Goal: Task Accomplishment & Management: Manage account settings

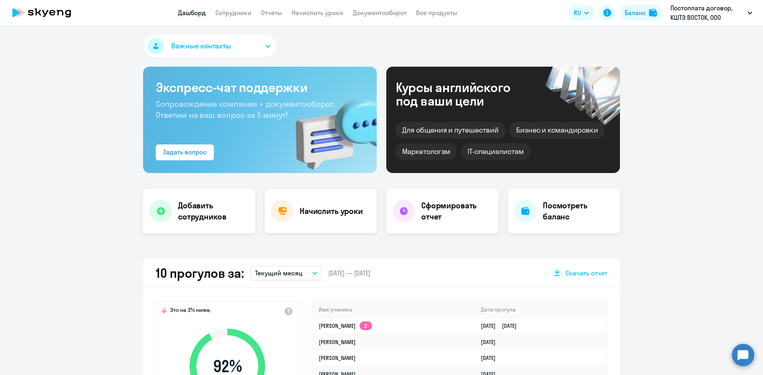
click at [303, 209] on h4 "Начислить уроки" at bounding box center [331, 211] width 63 height 11
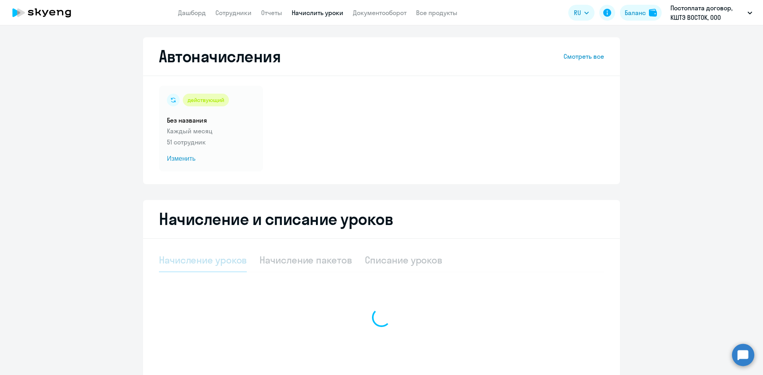
select select "10"
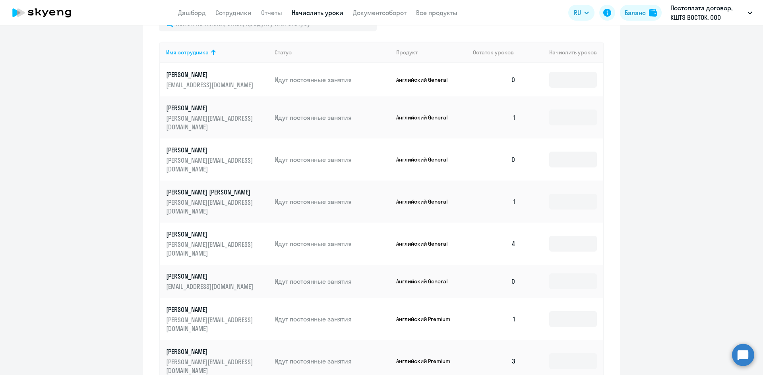
scroll to position [208, 0]
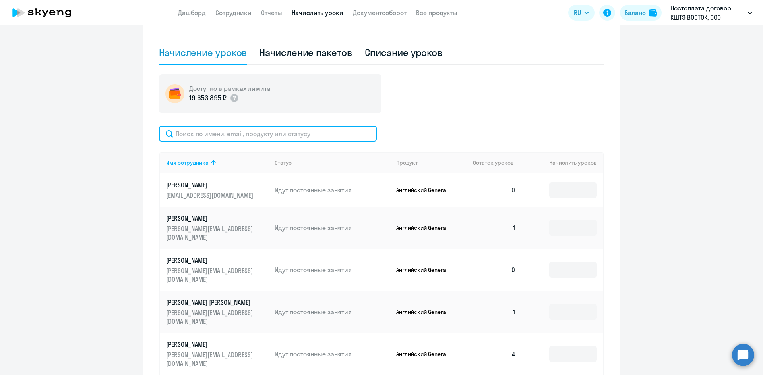
click at [220, 137] on input "text" at bounding box center [268, 134] width 218 height 16
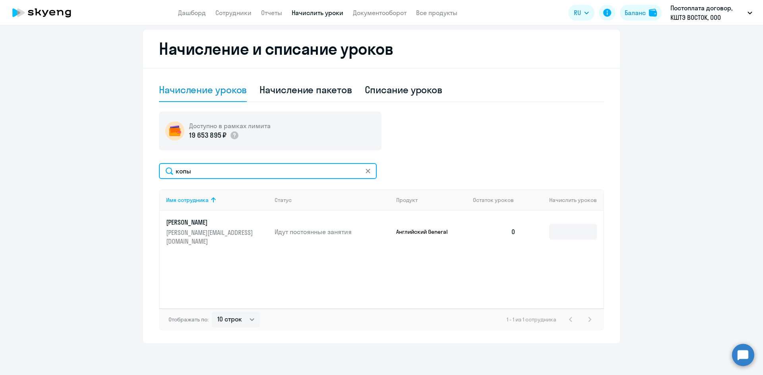
scroll to position [170, 0]
type input "копы"
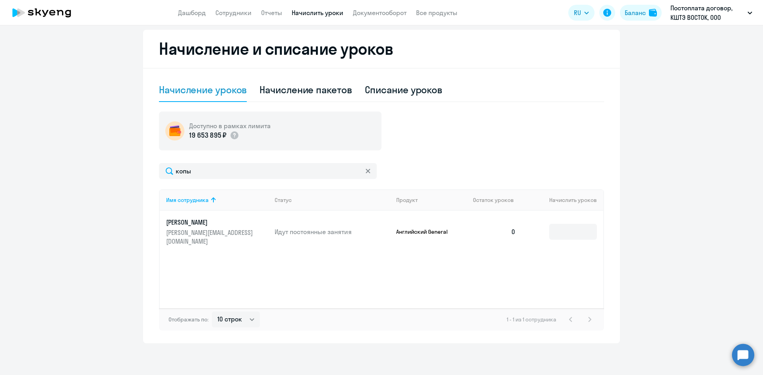
click at [224, 226] on p "[PERSON_NAME]" at bounding box center [210, 222] width 89 height 9
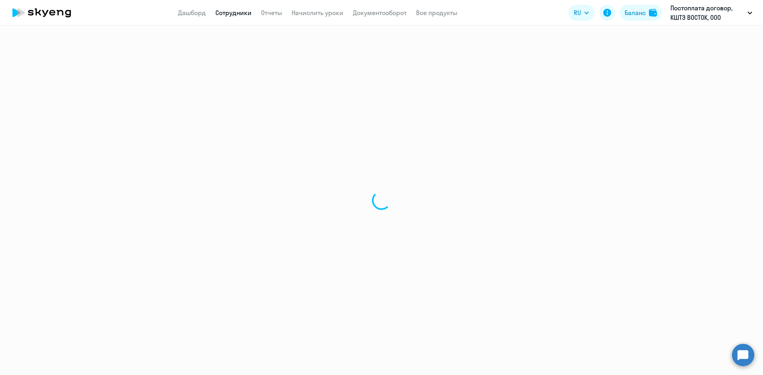
select select "english"
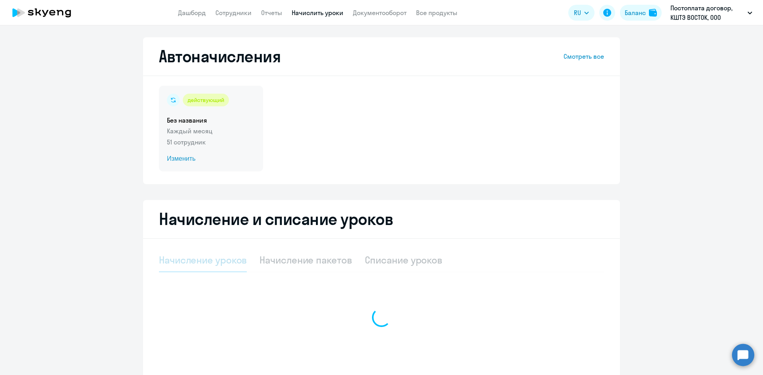
select select "10"
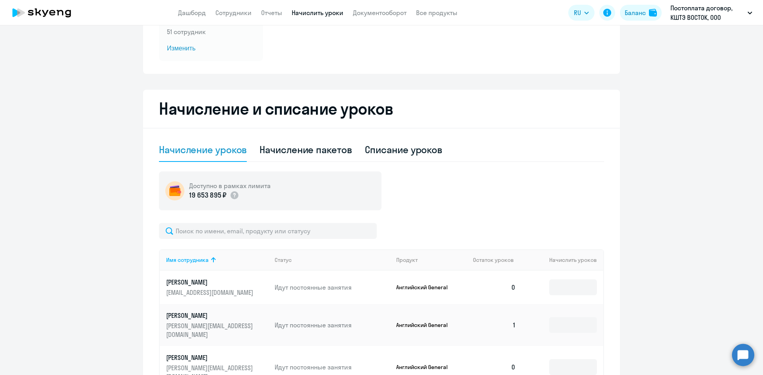
scroll to position [119, 0]
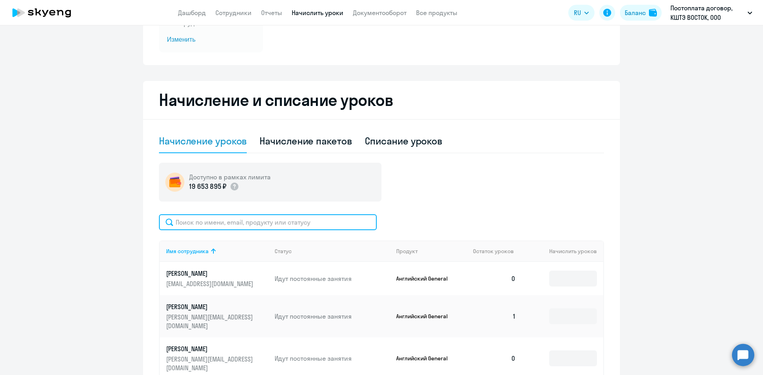
click at [219, 224] on input "text" at bounding box center [268, 223] width 218 height 16
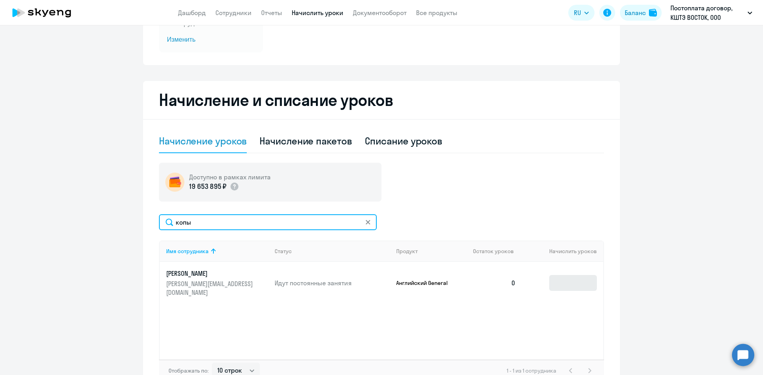
type input "копы"
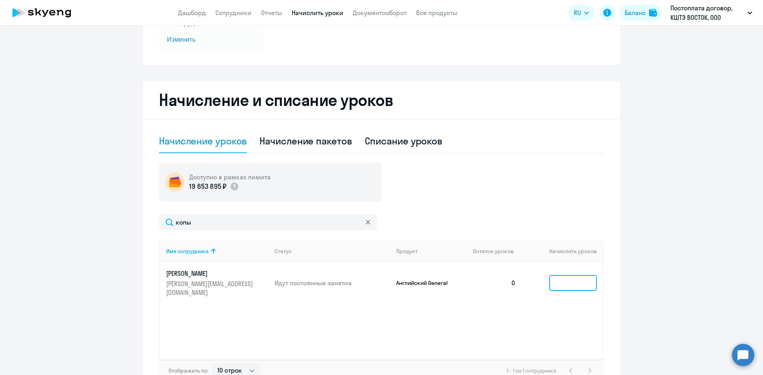
click at [575, 277] on input at bounding box center [573, 283] width 48 height 16
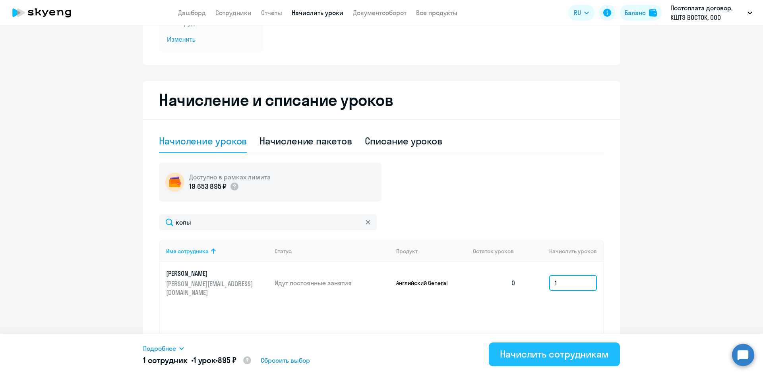
type input "1"
click at [594, 350] on div "Начислить сотрудникам" at bounding box center [554, 354] width 109 height 13
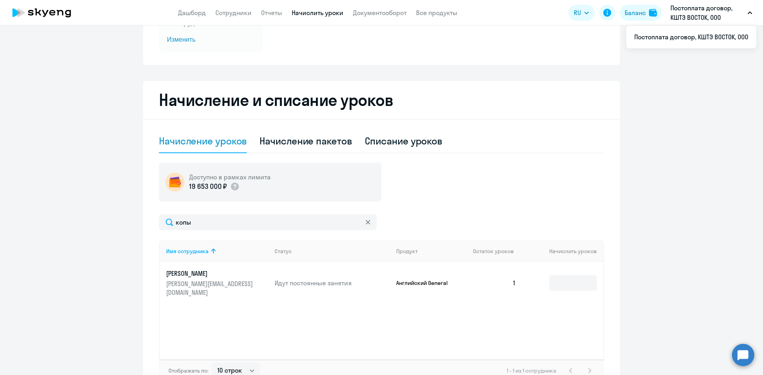
click at [719, 9] on p "Постоплата договор, КШТЭ ВОСТОК, ООО" at bounding box center [707, 12] width 74 height 19
click at [746, 13] on button "Постоплата договор, КШТЭ ВОСТОК, ООО" at bounding box center [711, 12] width 90 height 19
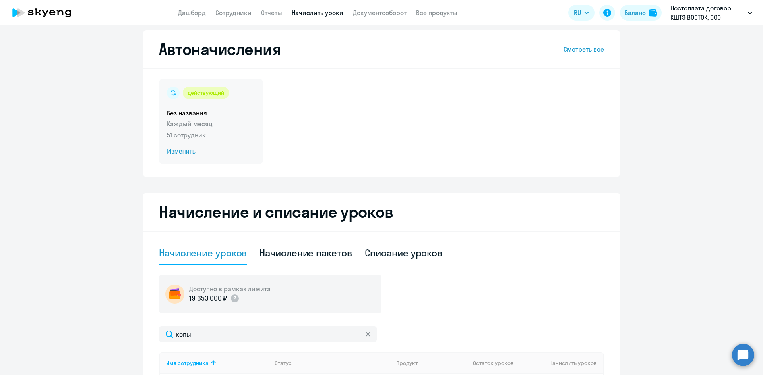
scroll to position [0, 0]
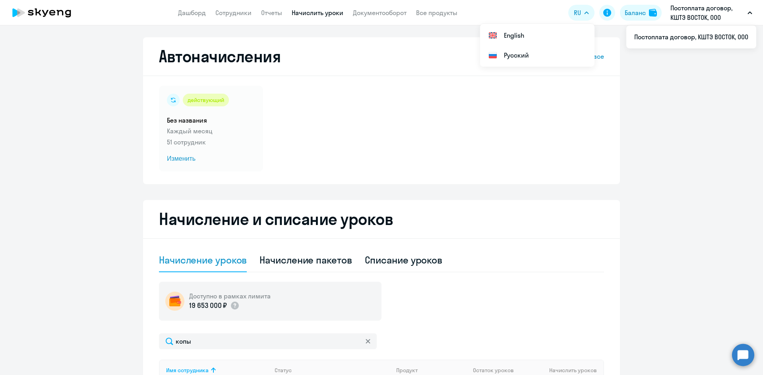
click at [690, 15] on p "Постоплата договор, КШТЭ ВОСТОК, ООО" at bounding box center [707, 12] width 74 height 19
click at [686, 12] on p "Постоплата договор, КШТЭ ВОСТОК, ООО" at bounding box center [707, 12] width 74 height 19
